Goal: Task Accomplishment & Management: Manage account settings

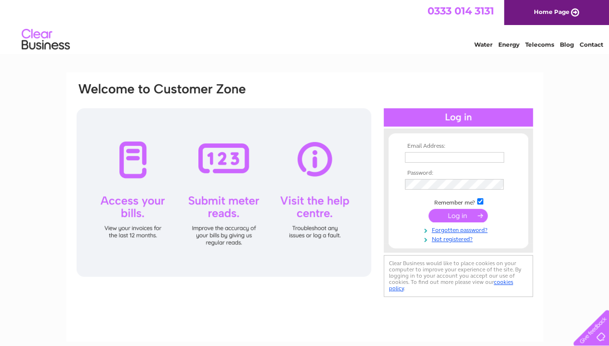
click at [429, 151] on td at bounding box center [458, 157] width 112 height 15
click at [422, 160] on input "text" at bounding box center [455, 158] width 100 height 12
type input "info@stewartsociety.org"
click at [465, 214] on input "submit" at bounding box center [457, 215] width 59 height 13
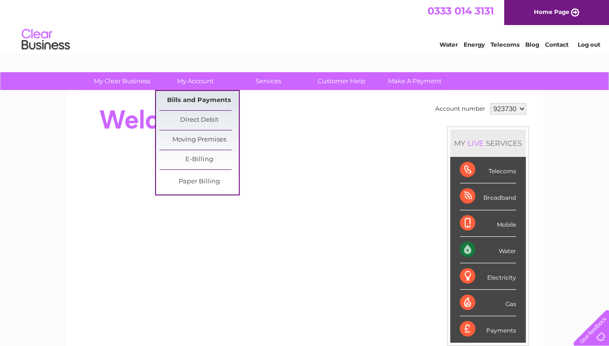
click at [204, 92] on link "Bills and Payments" at bounding box center [198, 100] width 79 height 19
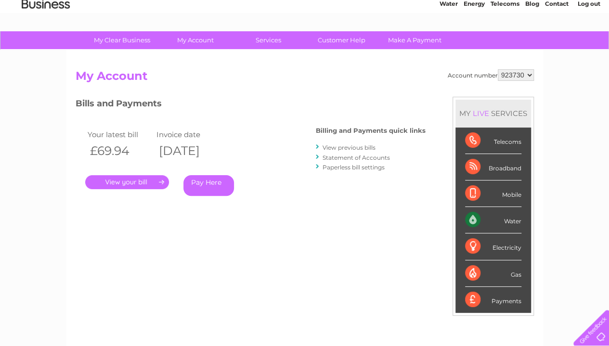
scroll to position [41, 0]
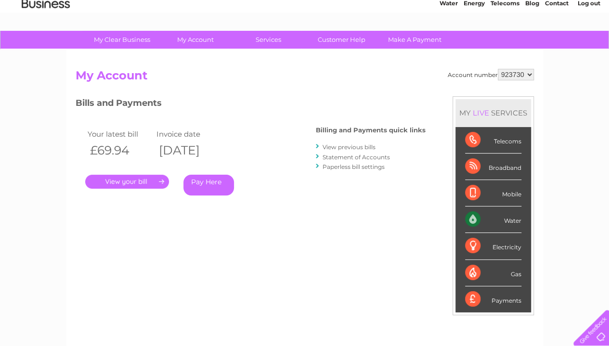
click at [117, 180] on link "." at bounding box center [127, 182] width 84 height 14
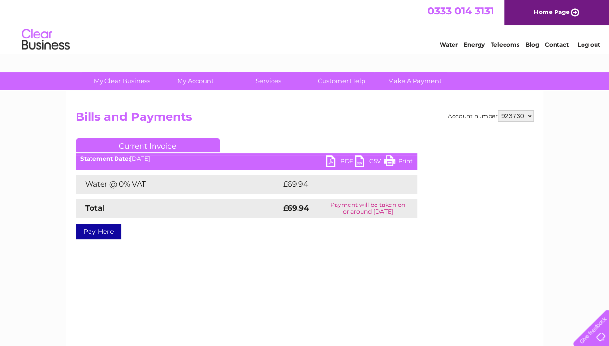
click at [528, 119] on select "923730" at bounding box center [516, 116] width 36 height 12
click at [524, 119] on select "923730" at bounding box center [516, 116] width 36 height 12
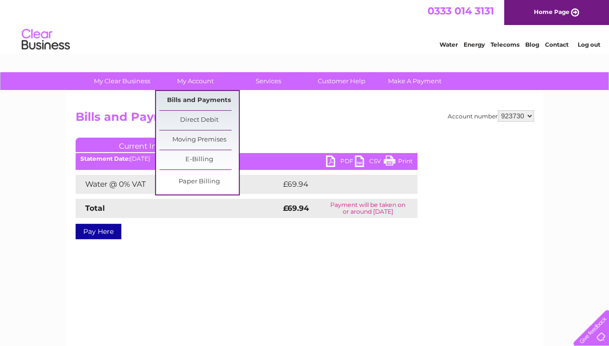
click at [201, 103] on link "Bills and Payments" at bounding box center [198, 100] width 79 height 19
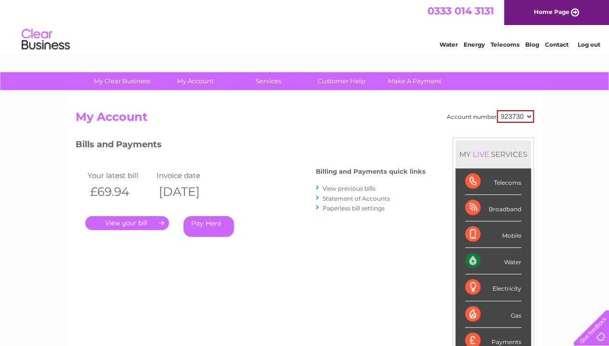
click at [164, 222] on link "." at bounding box center [127, 223] width 84 height 14
click at [333, 187] on link "View previous bills" at bounding box center [348, 188] width 53 height 7
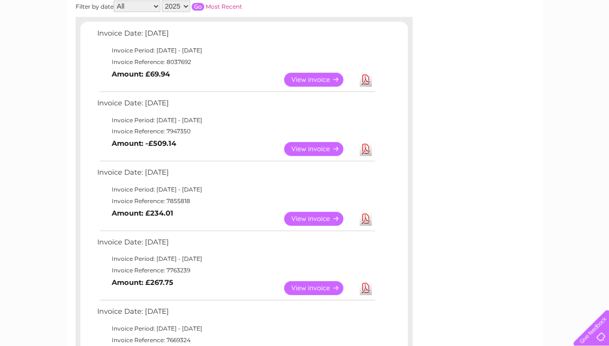
scroll to position [158, 0]
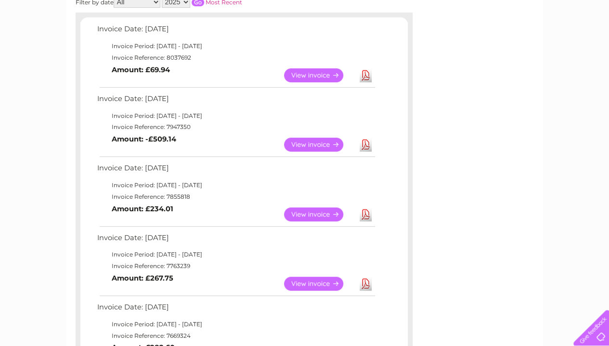
click at [317, 140] on link "View" at bounding box center [319, 145] width 71 height 14
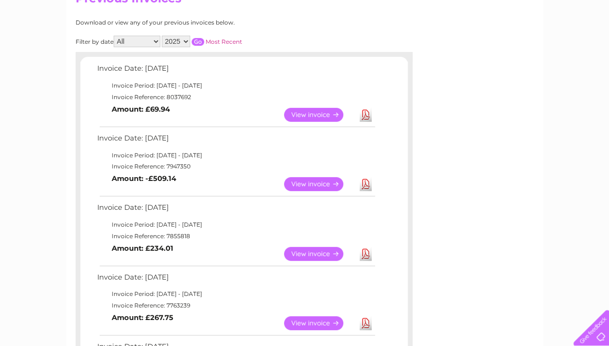
scroll to position [118, 0]
click at [363, 185] on link "Download" at bounding box center [366, 184] width 12 height 14
